Goal: Book appointment/travel/reservation

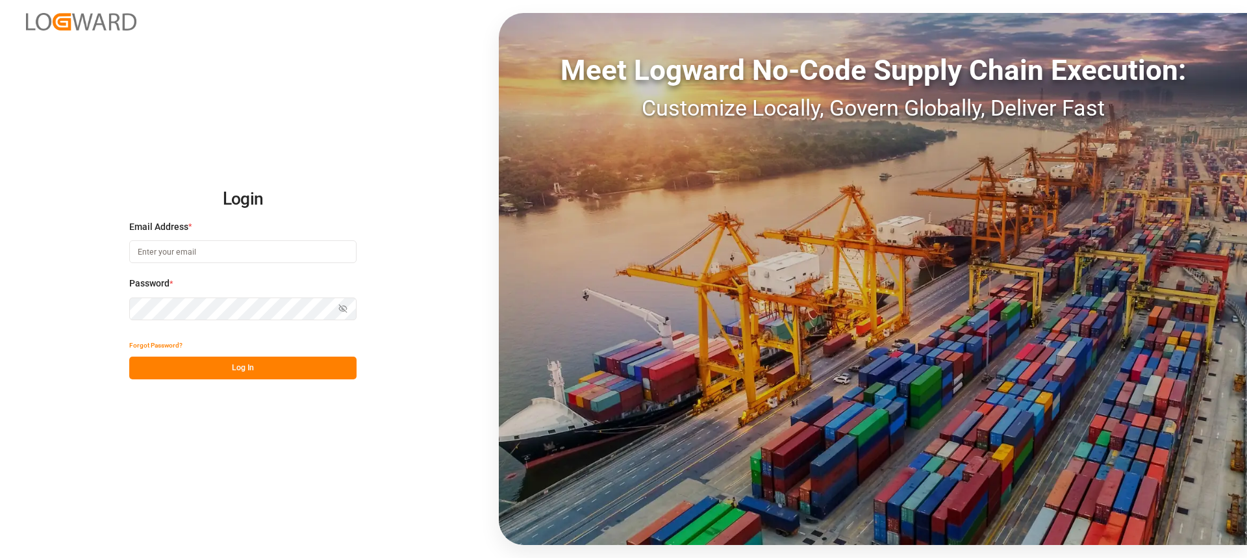
type input "[PERSON_NAME][EMAIL_ADDRESS][DOMAIN_NAME]"
click at [273, 366] on button "Log In" at bounding box center [242, 367] width 227 height 23
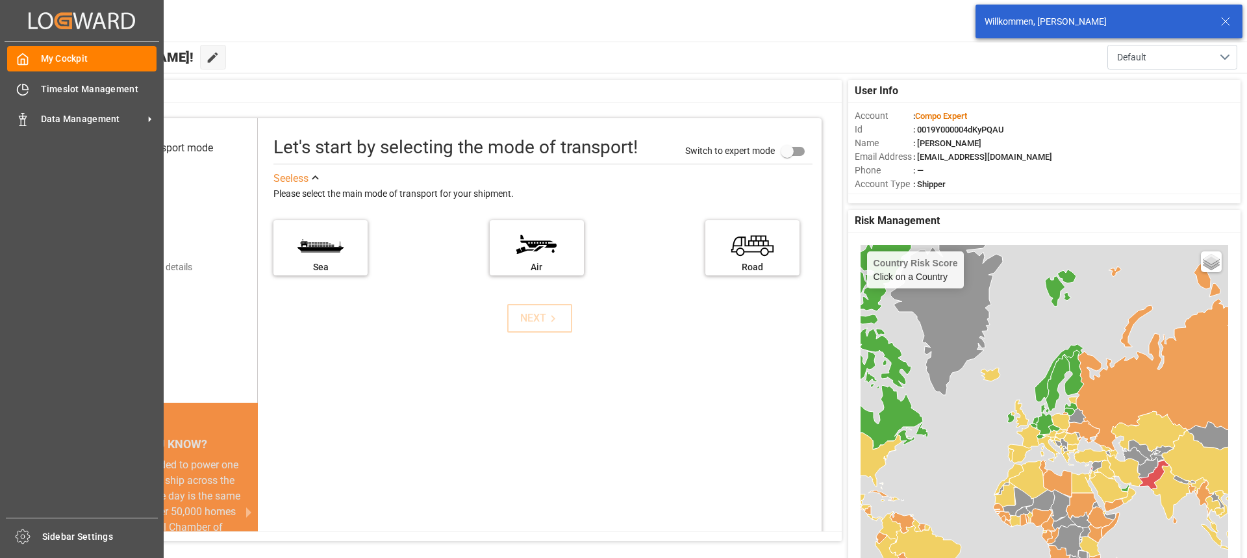
click at [111, 133] on div "My Cockpit My Cockpit Timeslot Management Timeslot Management Data Management D…" at bounding box center [82, 280] width 155 height 476
click at [101, 127] on div "Data Management Data Management" at bounding box center [81, 118] width 149 height 25
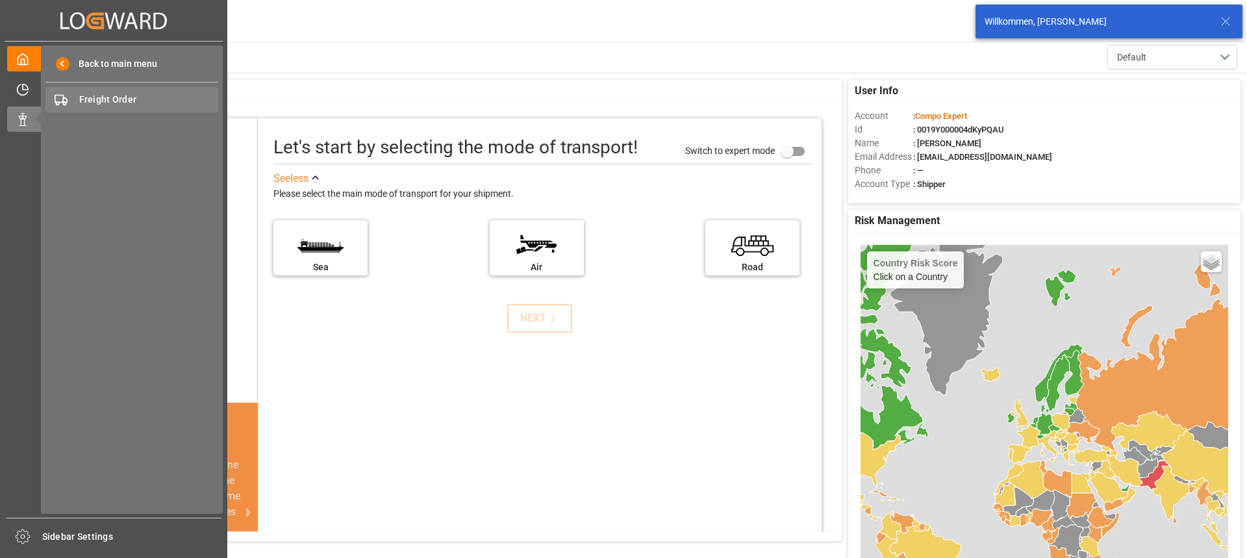
click at [121, 105] on span "Freight Order" at bounding box center [149, 100] width 140 height 14
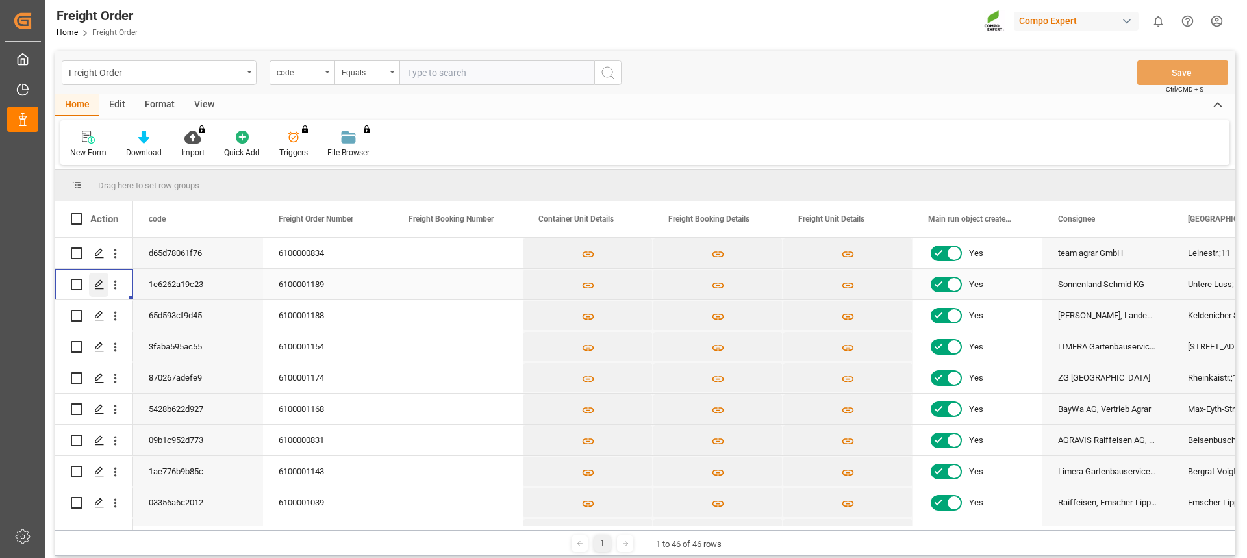
click at [101, 283] on polygon "Press SPACE to select this row." at bounding box center [98, 283] width 6 height 6
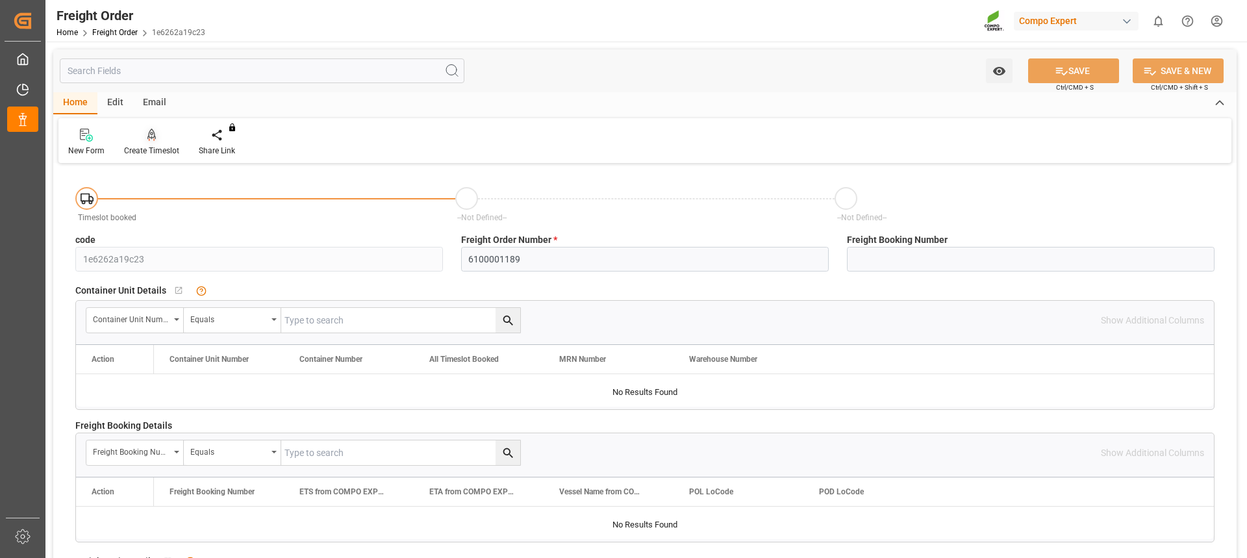
click at [149, 142] on icon at bounding box center [151, 135] width 9 height 13
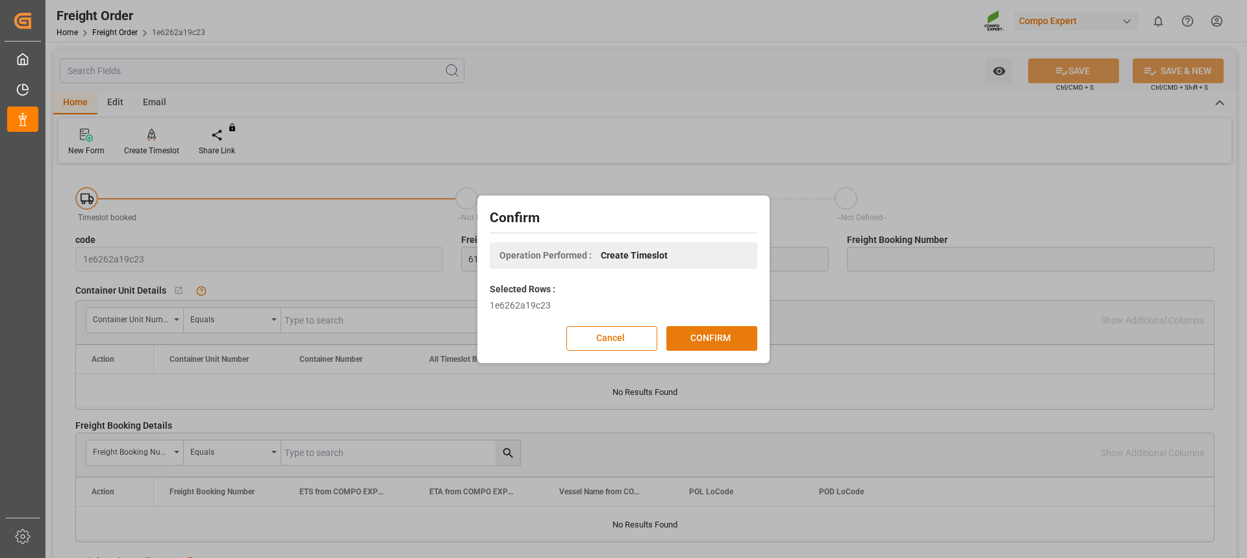
click at [730, 333] on button "CONFIRM" at bounding box center [711, 338] width 91 height 25
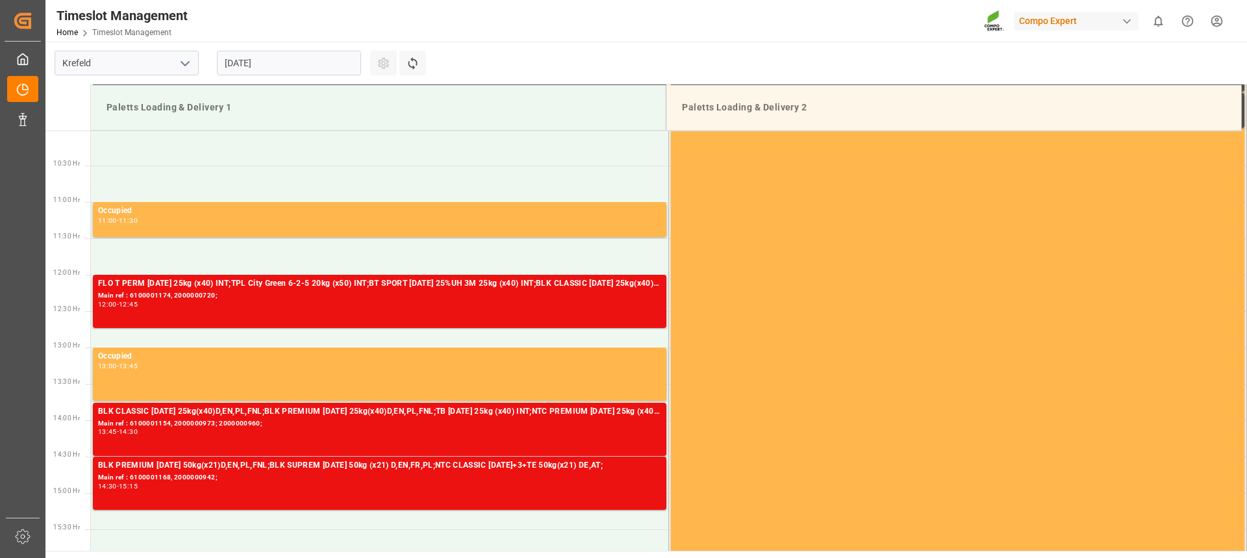
scroll to position [791, 0]
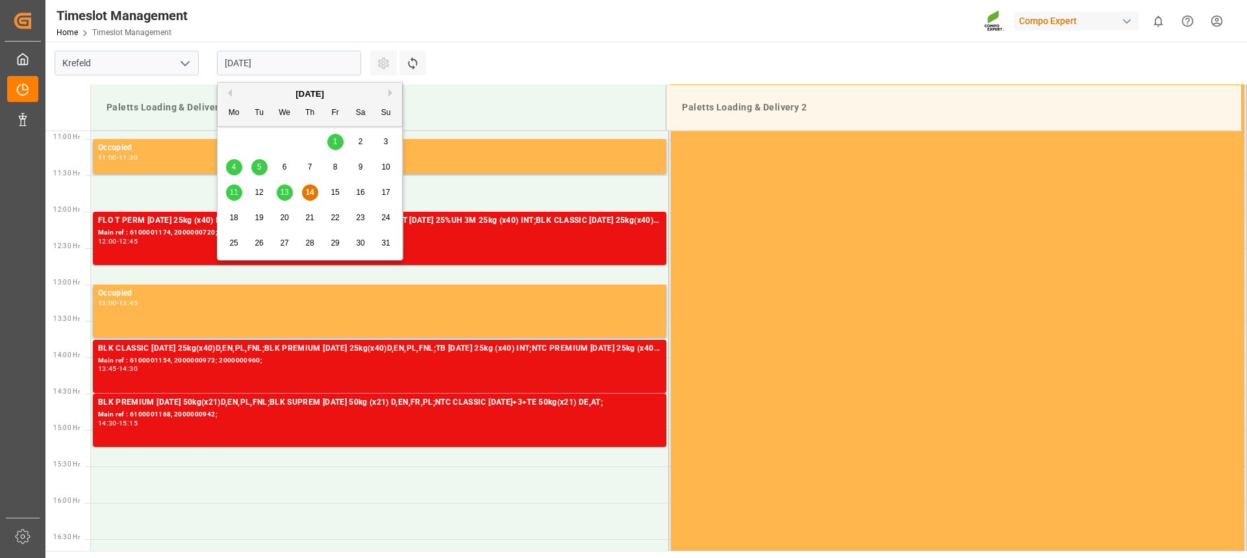
click at [285, 66] on input "14.08.2025" at bounding box center [289, 63] width 144 height 25
click at [338, 191] on span "15" at bounding box center [334, 192] width 8 height 9
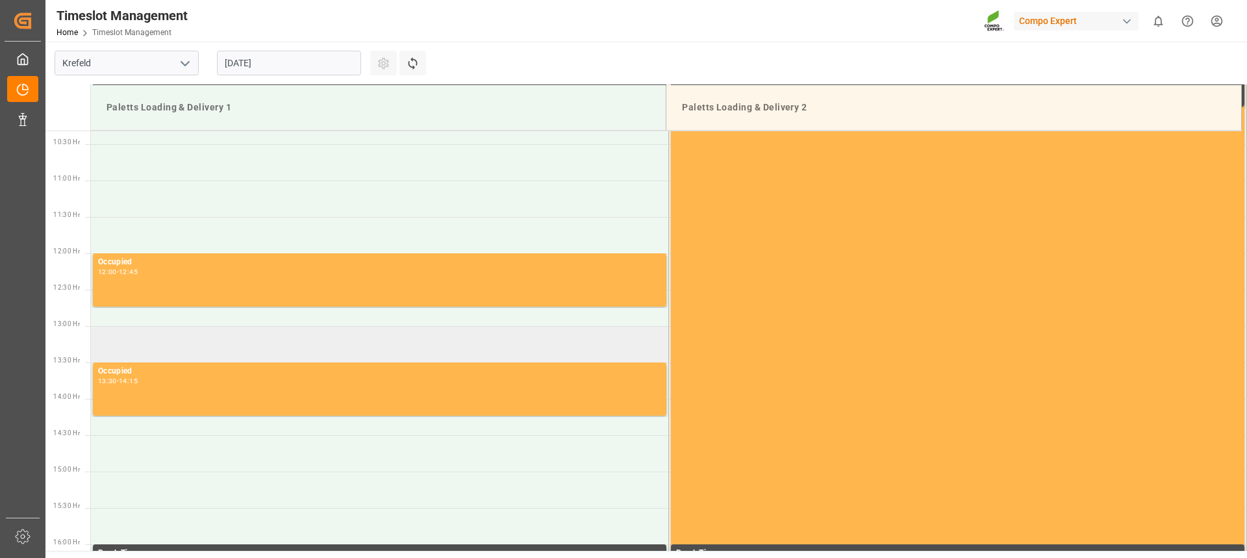
scroll to position [727, 0]
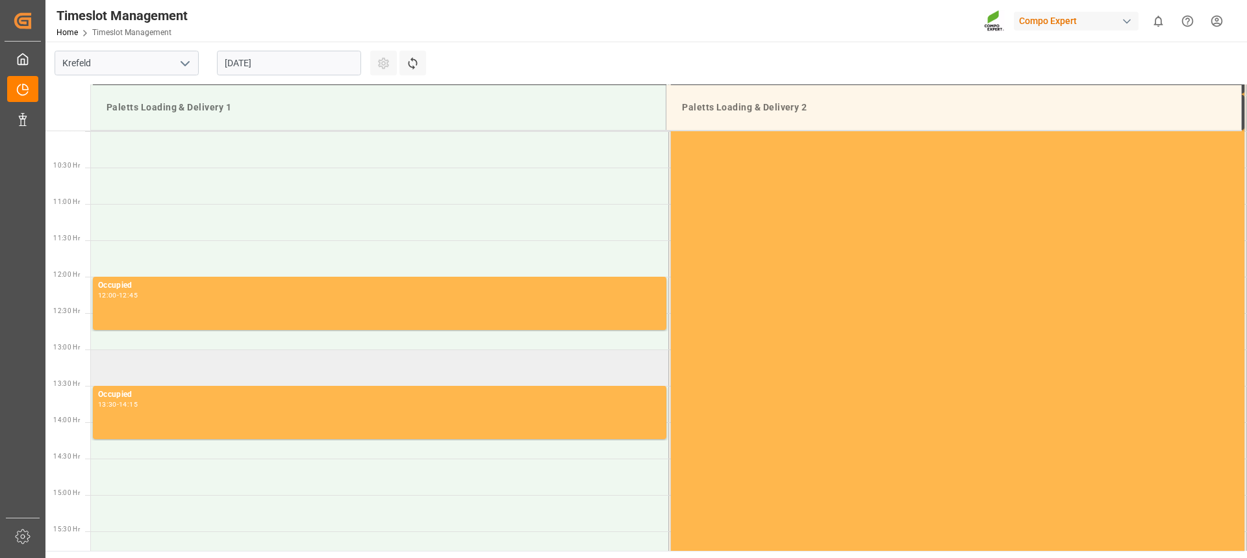
click at [375, 351] on td at bounding box center [380, 367] width 578 height 36
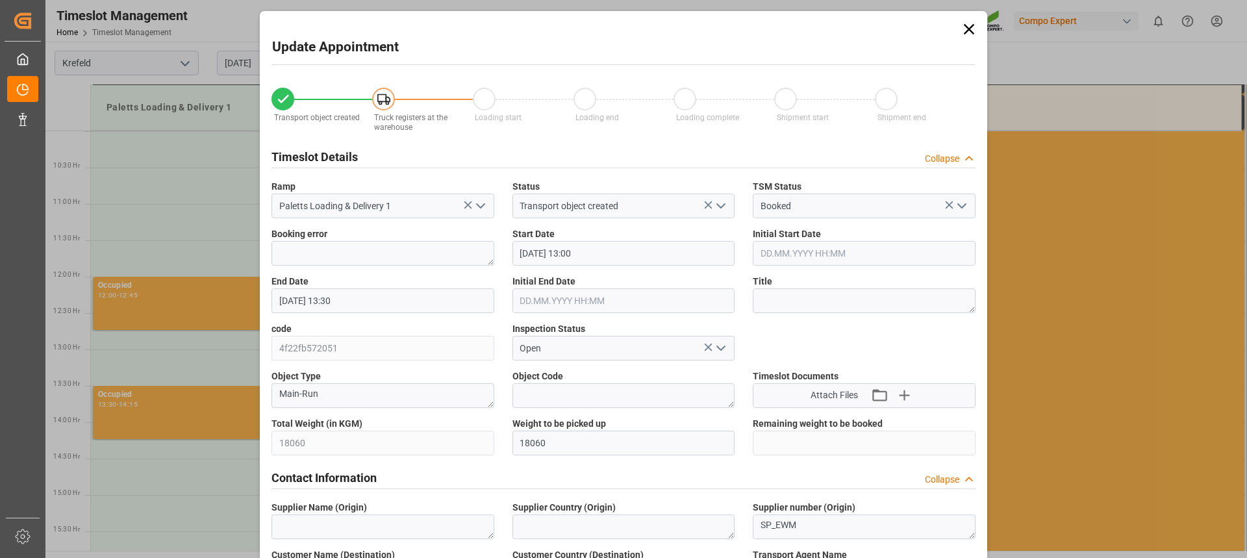
click at [604, 248] on input "15.08.2025 13:00" at bounding box center [623, 253] width 223 height 25
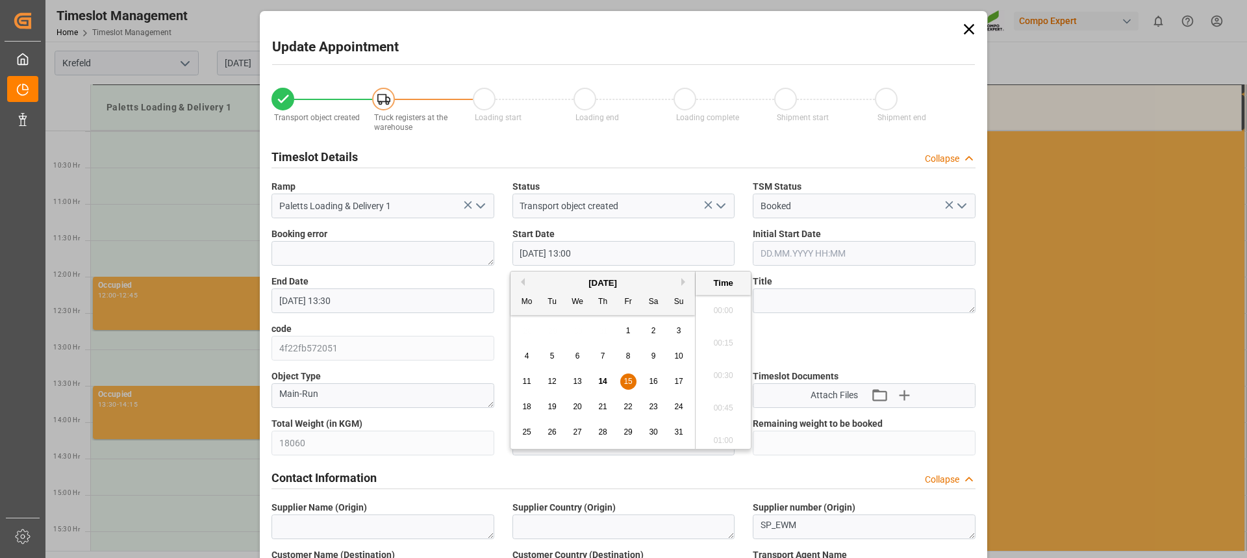
scroll to position [1628, 0]
click at [627, 382] on span "15" at bounding box center [627, 381] width 8 height 9
click at [713, 341] on li "12:45" at bounding box center [722, 339] width 55 height 32
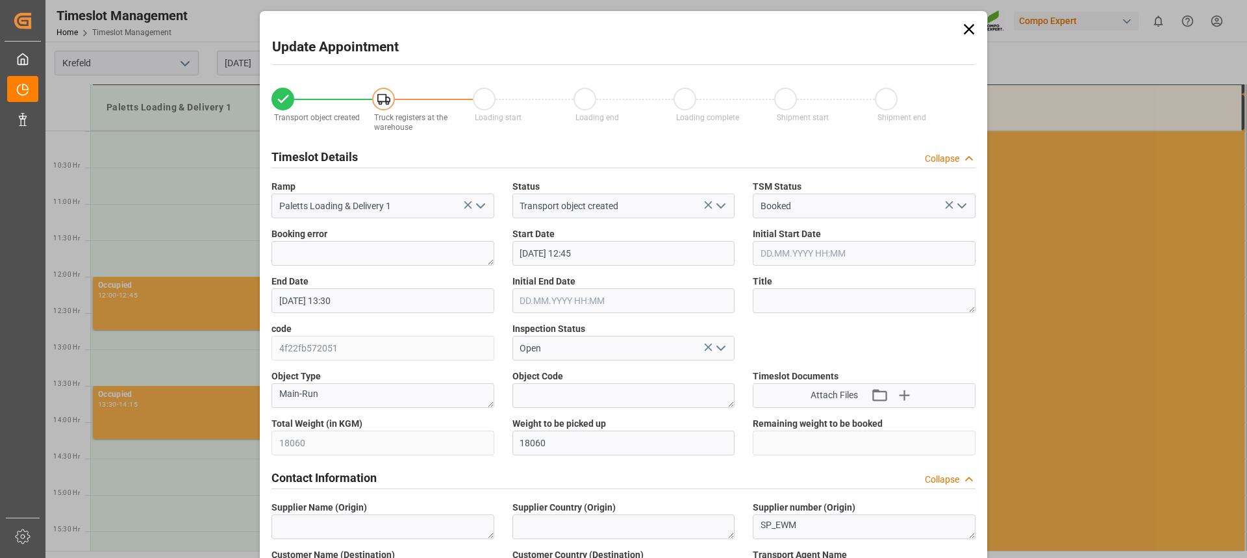
type input "15.08.2025 12:45"
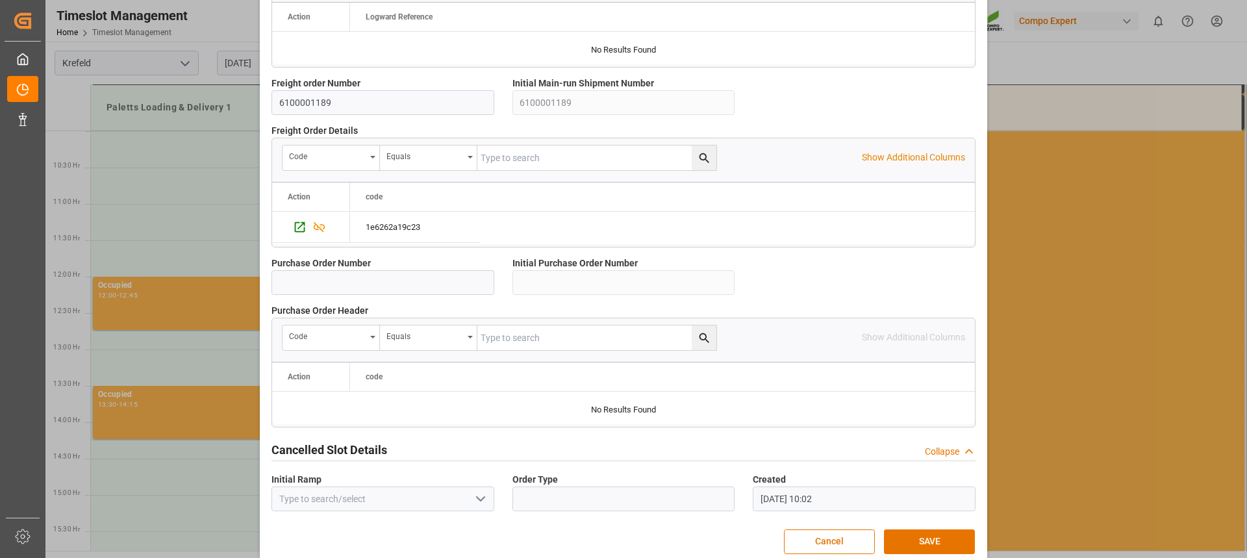
scroll to position [1158, 0]
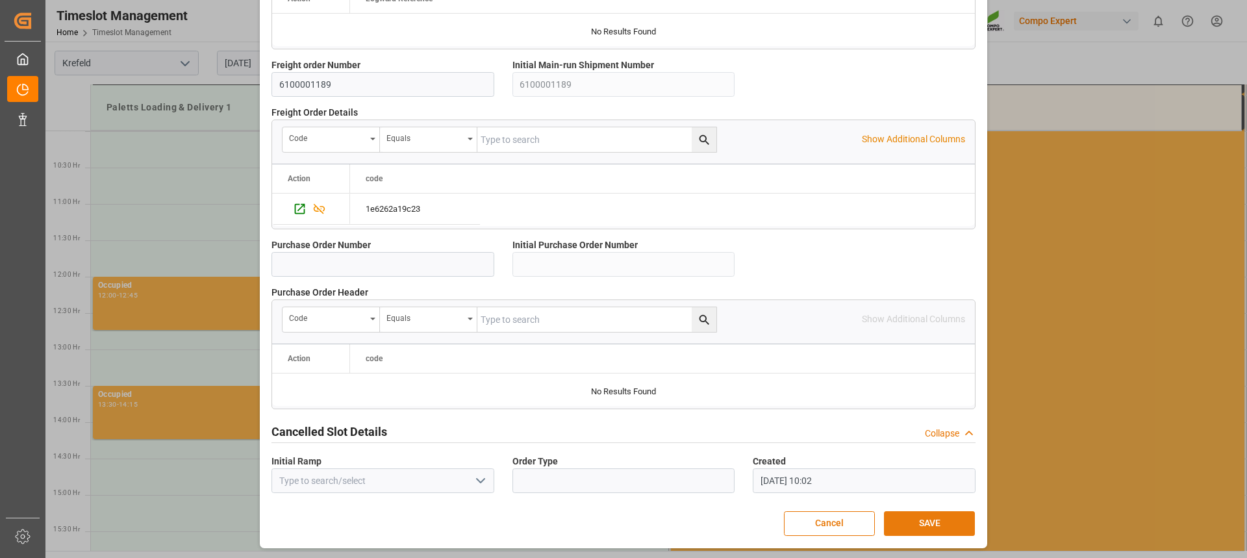
click at [940, 527] on button "SAVE" at bounding box center [929, 523] width 91 height 25
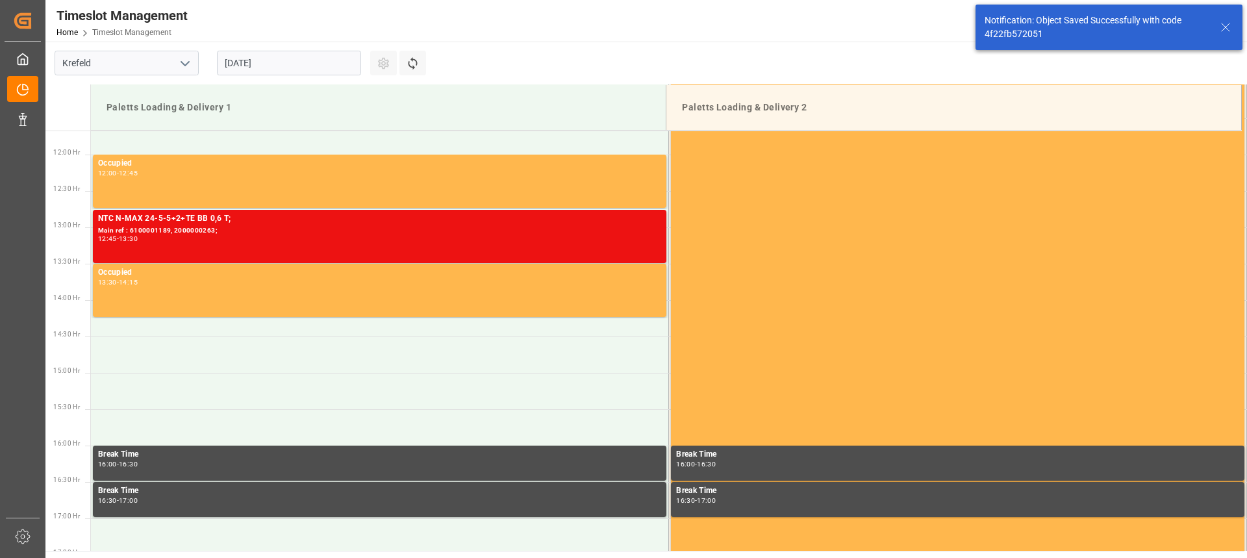
scroll to position [864, 0]
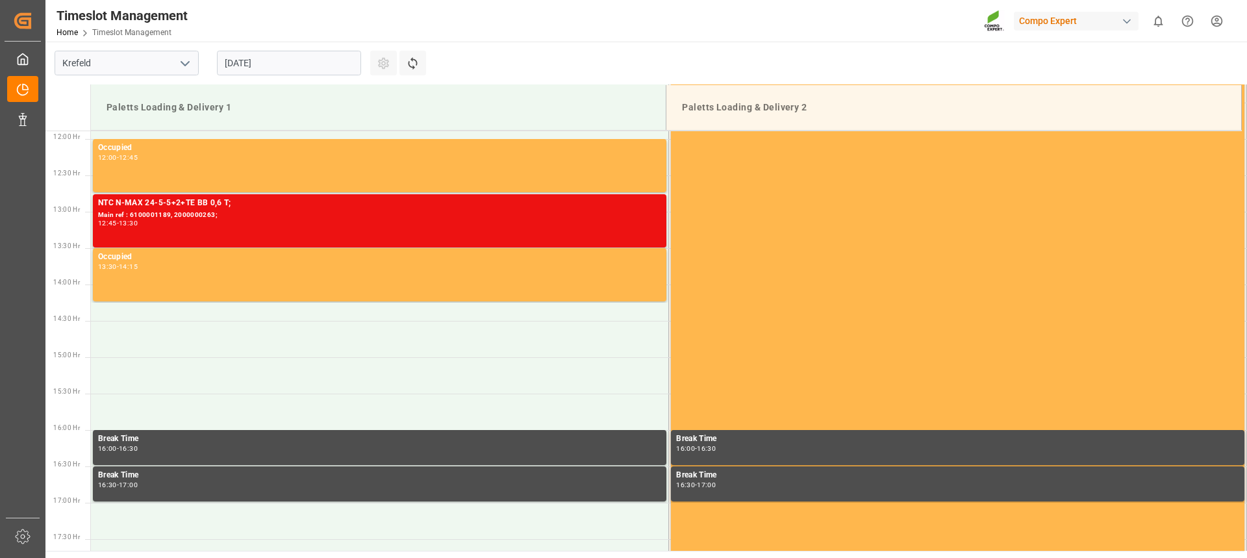
click at [740, 51] on main "Krefeld 15.08.2025 Settings Refresh Time Slots Paletts Loading & Delivery 1 Pal…" at bounding box center [644, 296] width 1199 height 509
